Goal: Information Seeking & Learning: Find specific fact

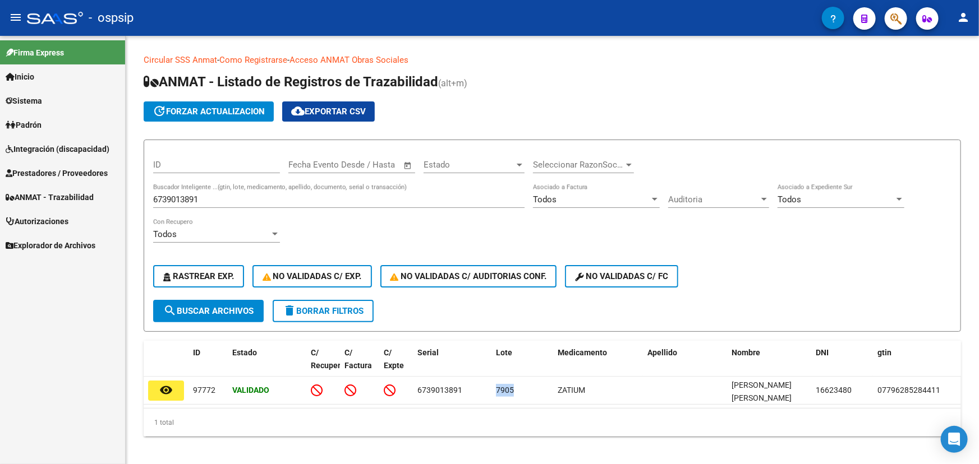
click at [890, 12] on icon "button" at bounding box center [895, 18] width 11 height 13
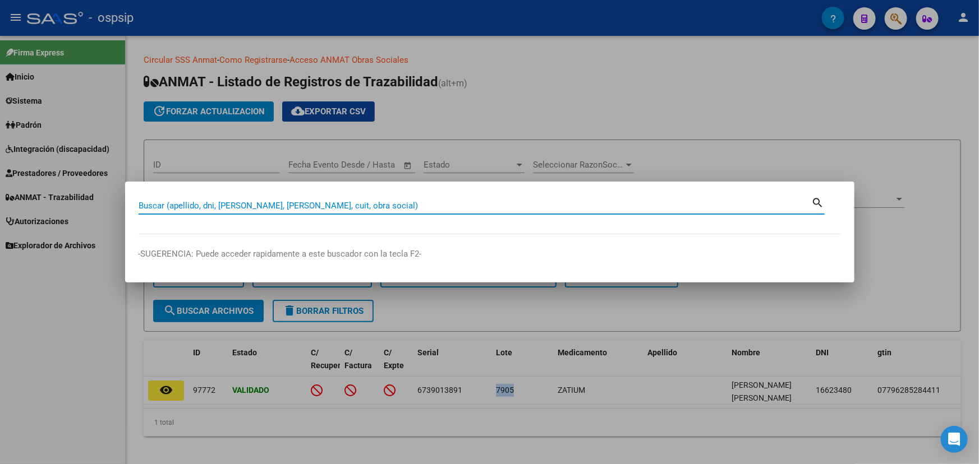
paste input "27299291451"
type input "27299291451"
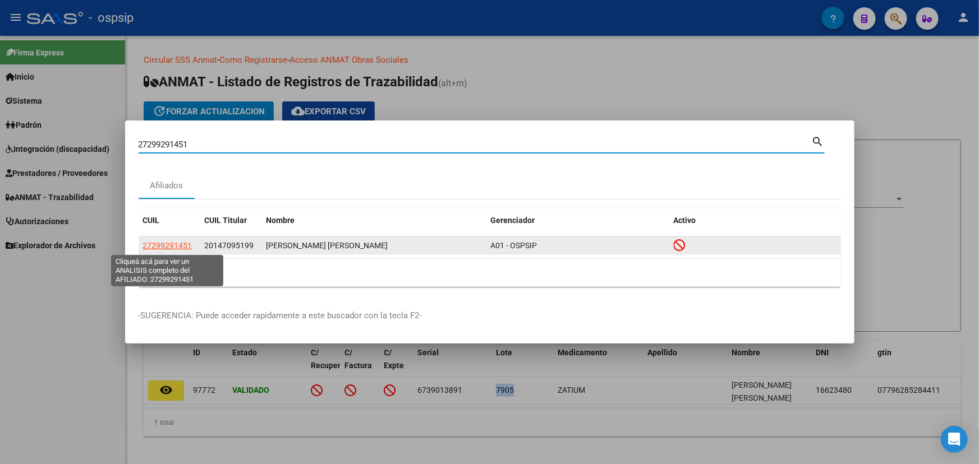
click at [175, 247] on span "27299291451" at bounding box center [167, 245] width 49 height 9
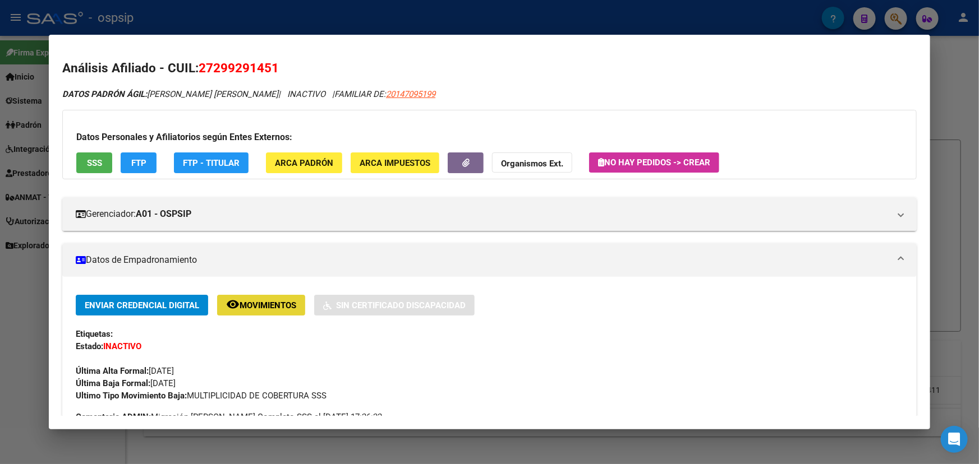
click at [264, 307] on span "Movimientos" at bounding box center [267, 306] width 57 height 10
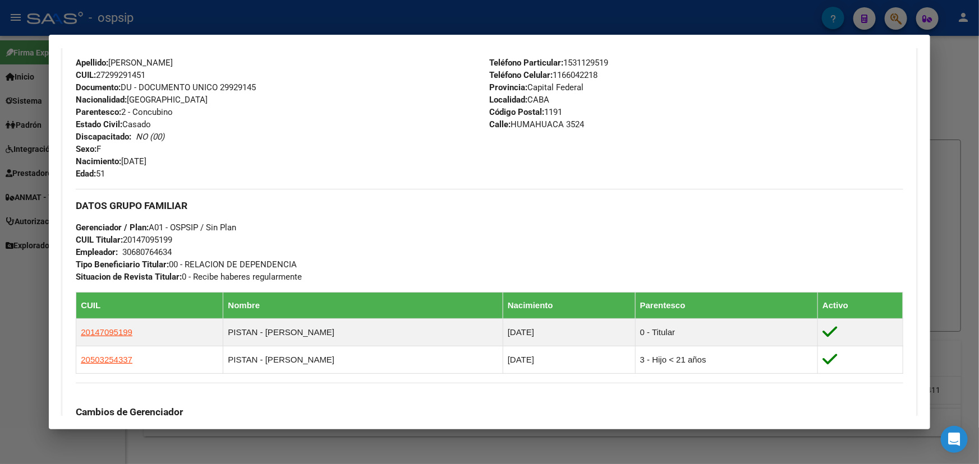
scroll to position [408, 0]
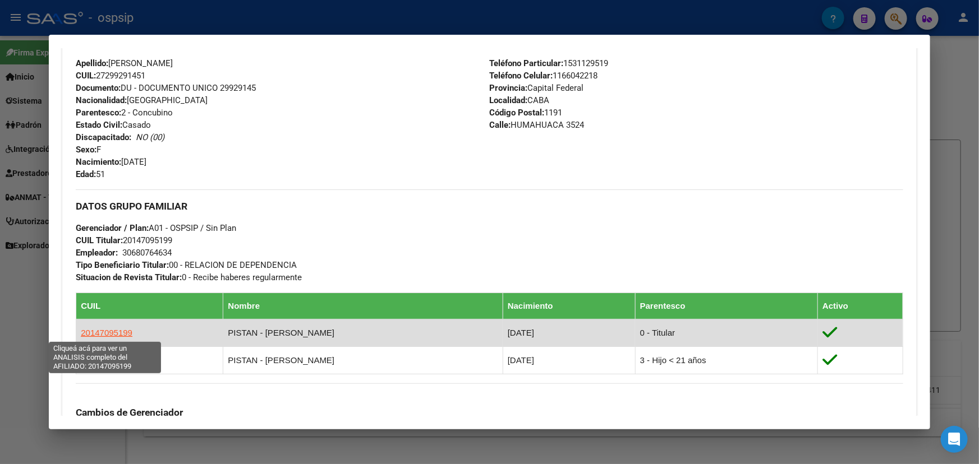
click at [117, 331] on span "20147095199" at bounding box center [107, 333] width 52 height 10
type textarea "20147095199"
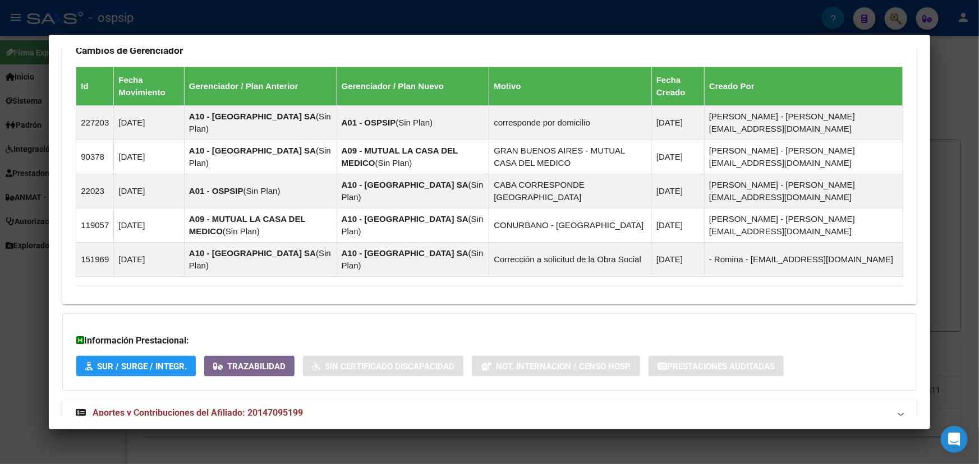
scroll to position [750, 0]
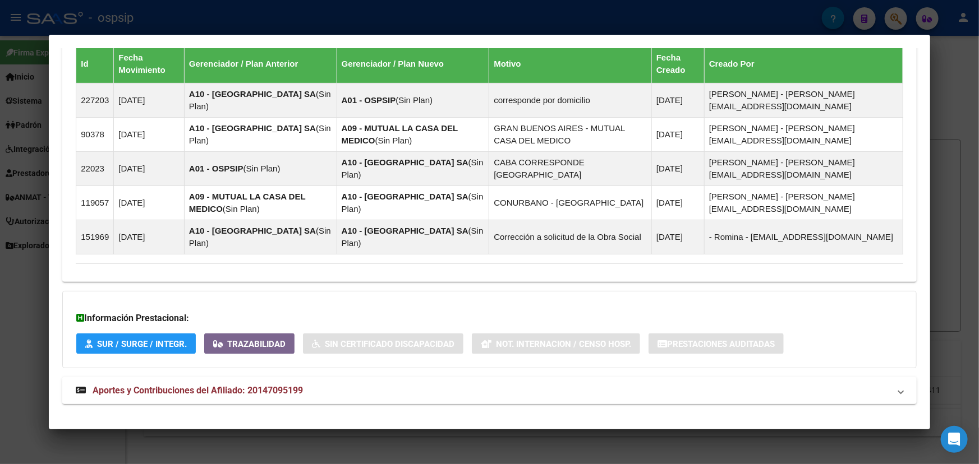
click at [427, 384] on mat-panel-title "Aportes y Contribuciones del Afiliado: 20147095199" at bounding box center [483, 390] width 814 height 13
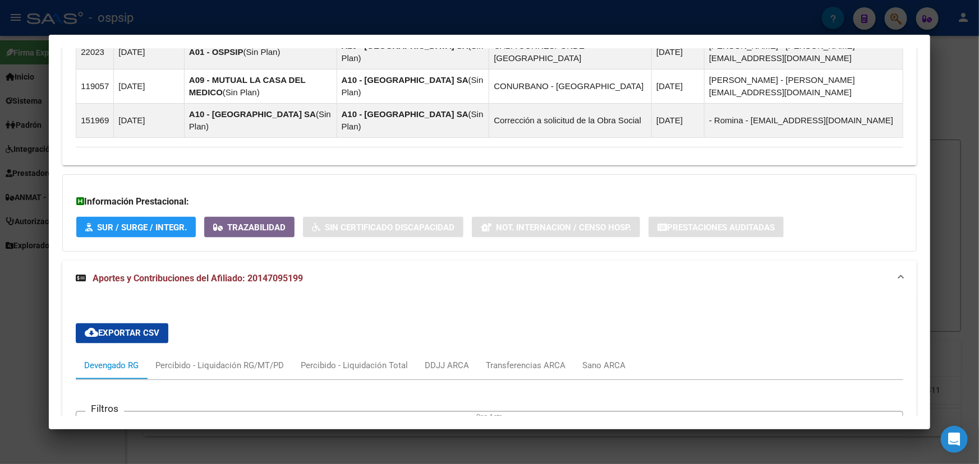
scroll to position [1173, 0]
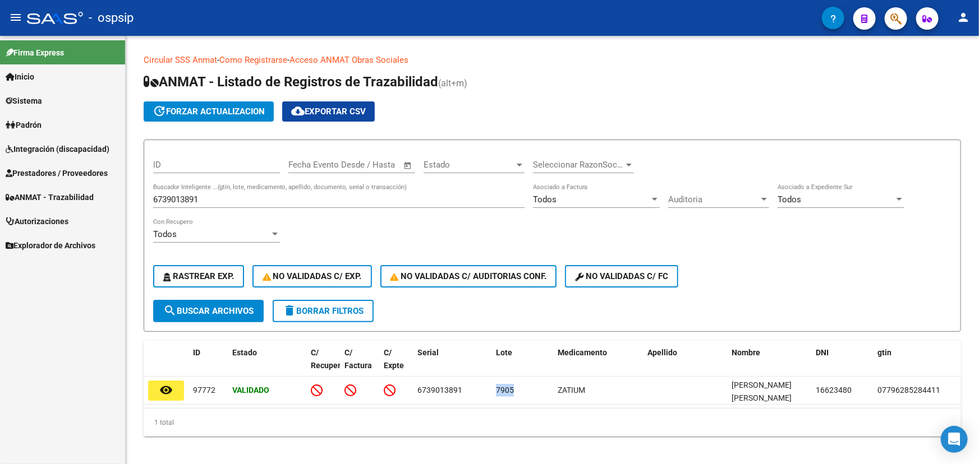
click at [966, 13] on mat-icon "person" at bounding box center [962, 17] width 13 height 13
click at [950, 70] on button "exit_to_app Salir" at bounding box center [940, 74] width 68 height 27
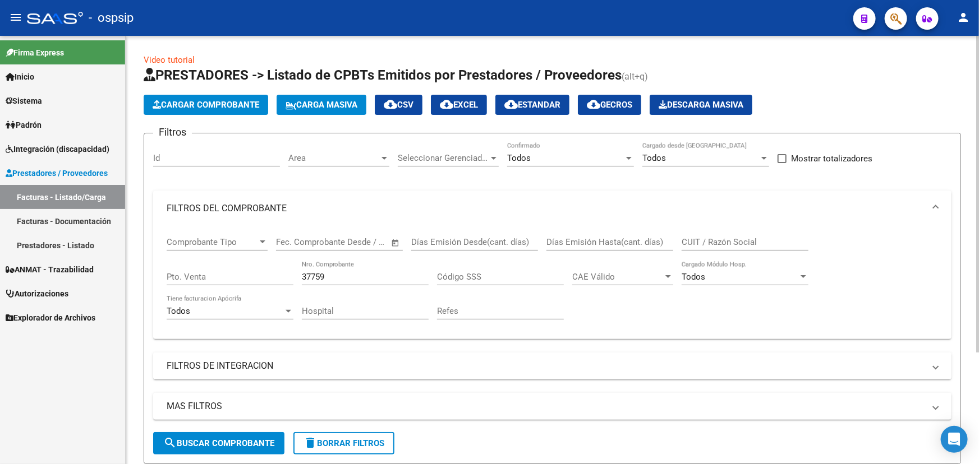
scroll to position [151, 0]
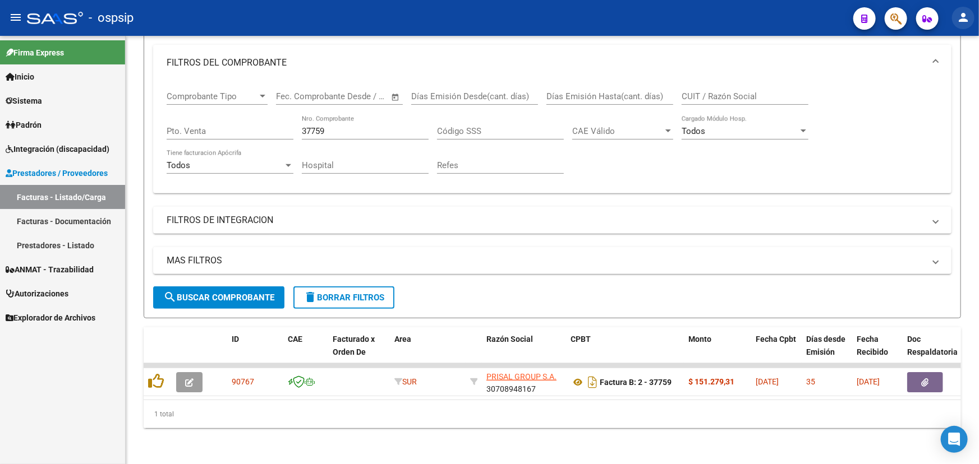
click at [966, 16] on mat-icon "person" at bounding box center [962, 17] width 13 height 13
click at [948, 76] on button "exit_to_app Salir" at bounding box center [940, 74] width 68 height 27
